Goal: Information Seeking & Learning: Learn about a topic

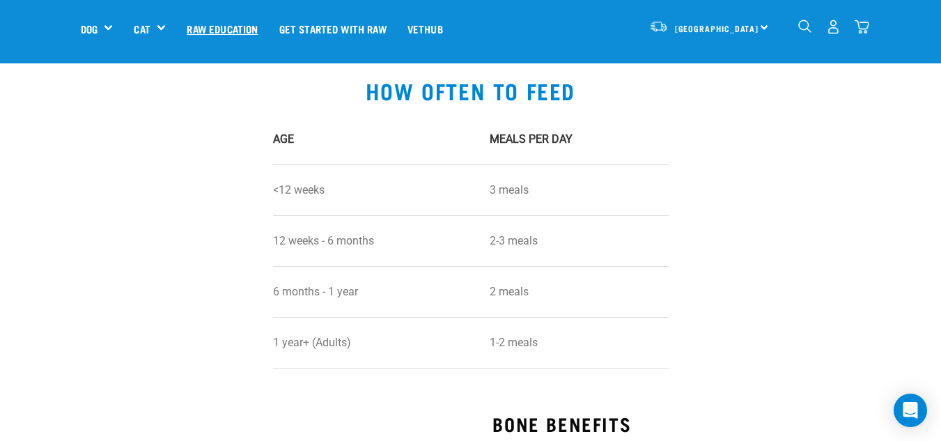
click at [201, 29] on link "Raw Education" at bounding box center [222, 29] width 92 height 56
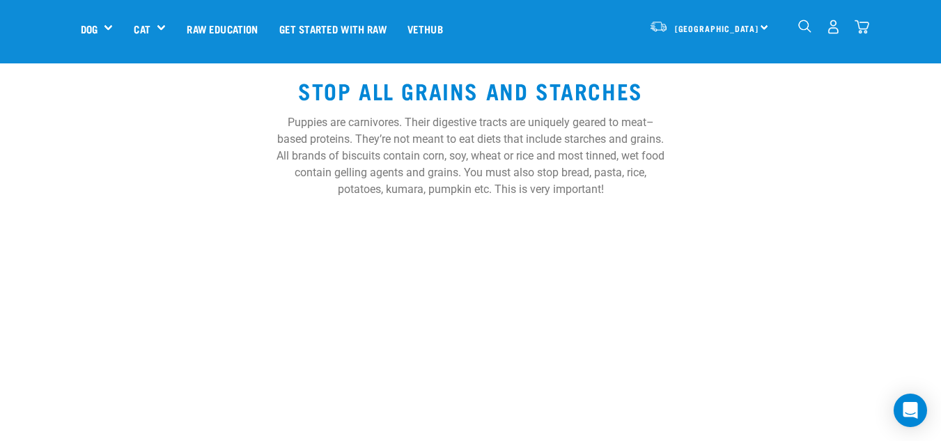
scroll to position [3054, 0]
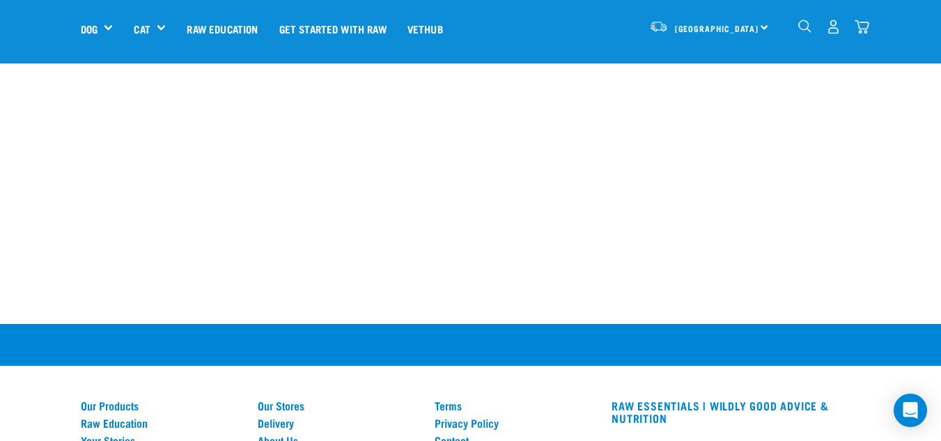
scroll to position [1230, 0]
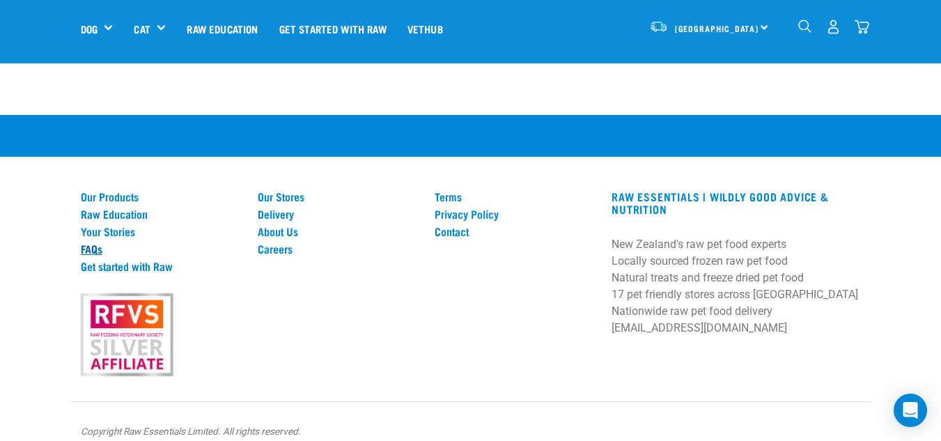
click at [99, 242] on link "FAQs" at bounding box center [161, 248] width 160 height 13
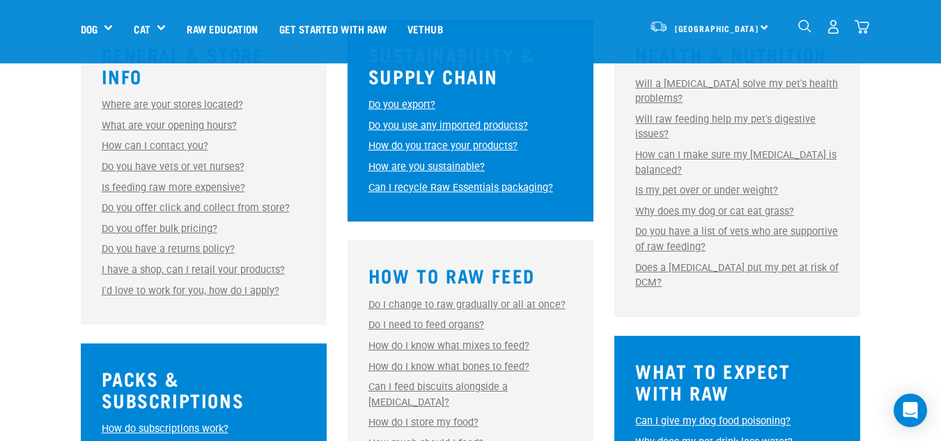
scroll to position [457, 0]
